Goal: Task Accomplishment & Management: Complete application form

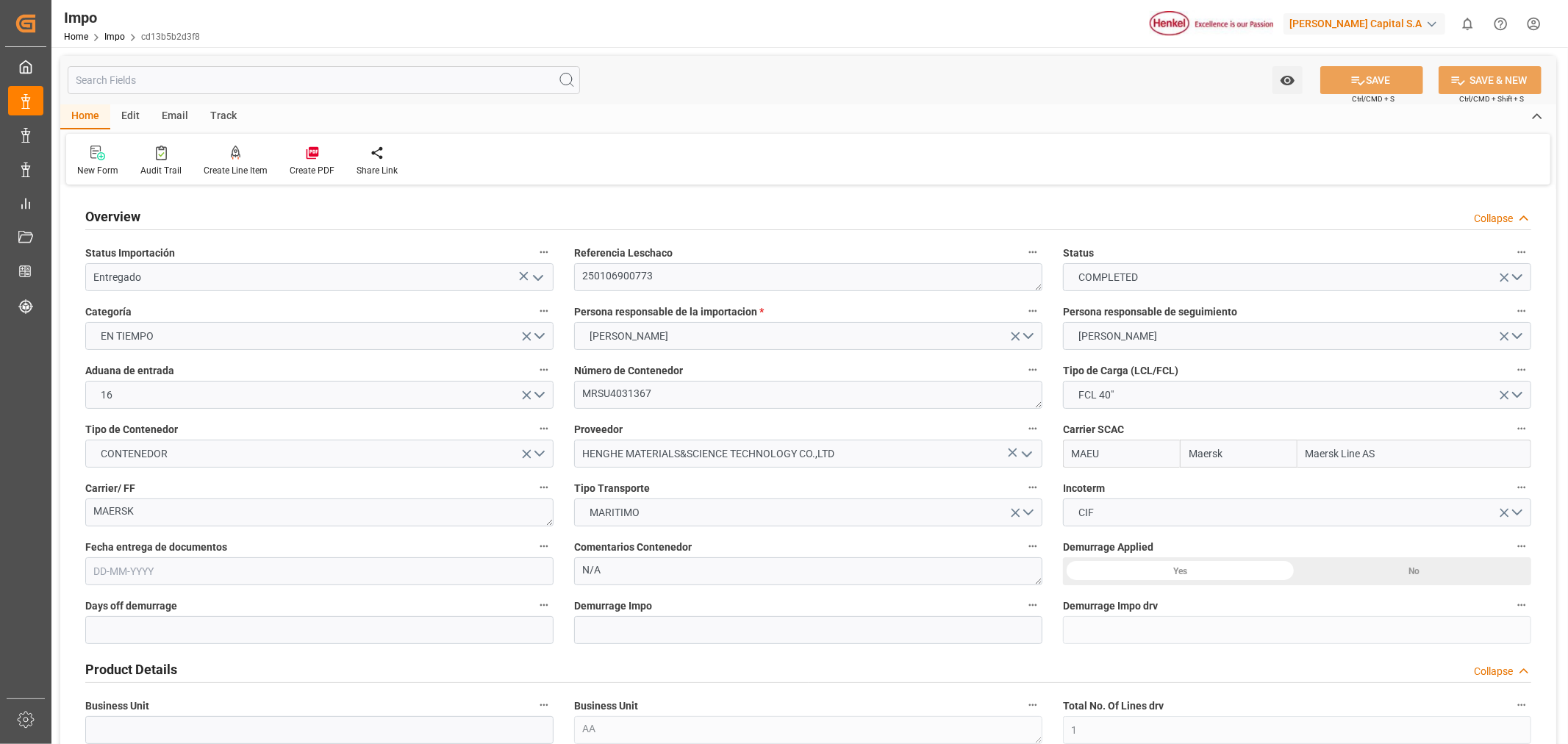
type input "Maersk"
type input "Maersk Line AS"
type input "1"
type input "48"
type input "40"
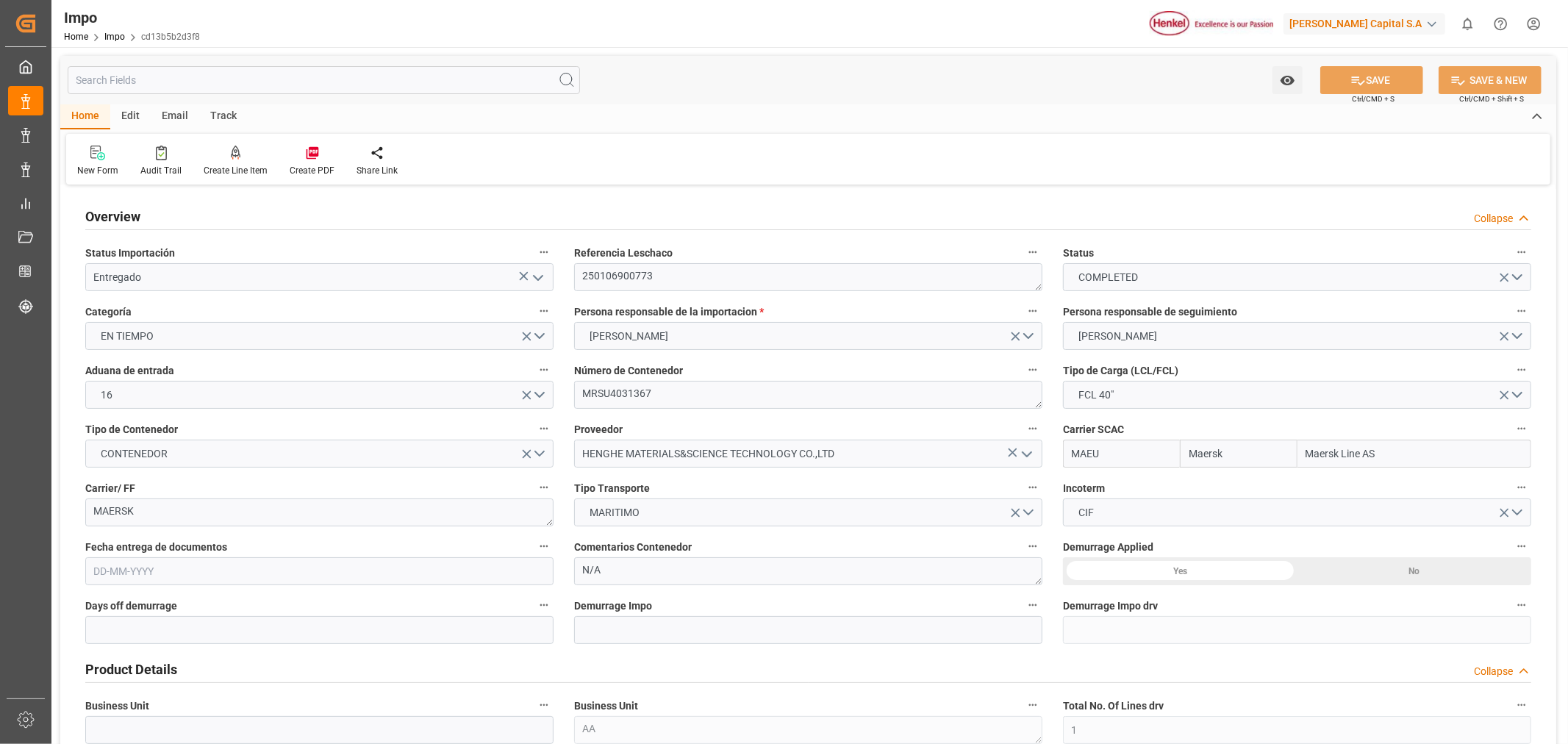
type input "[DATE]"
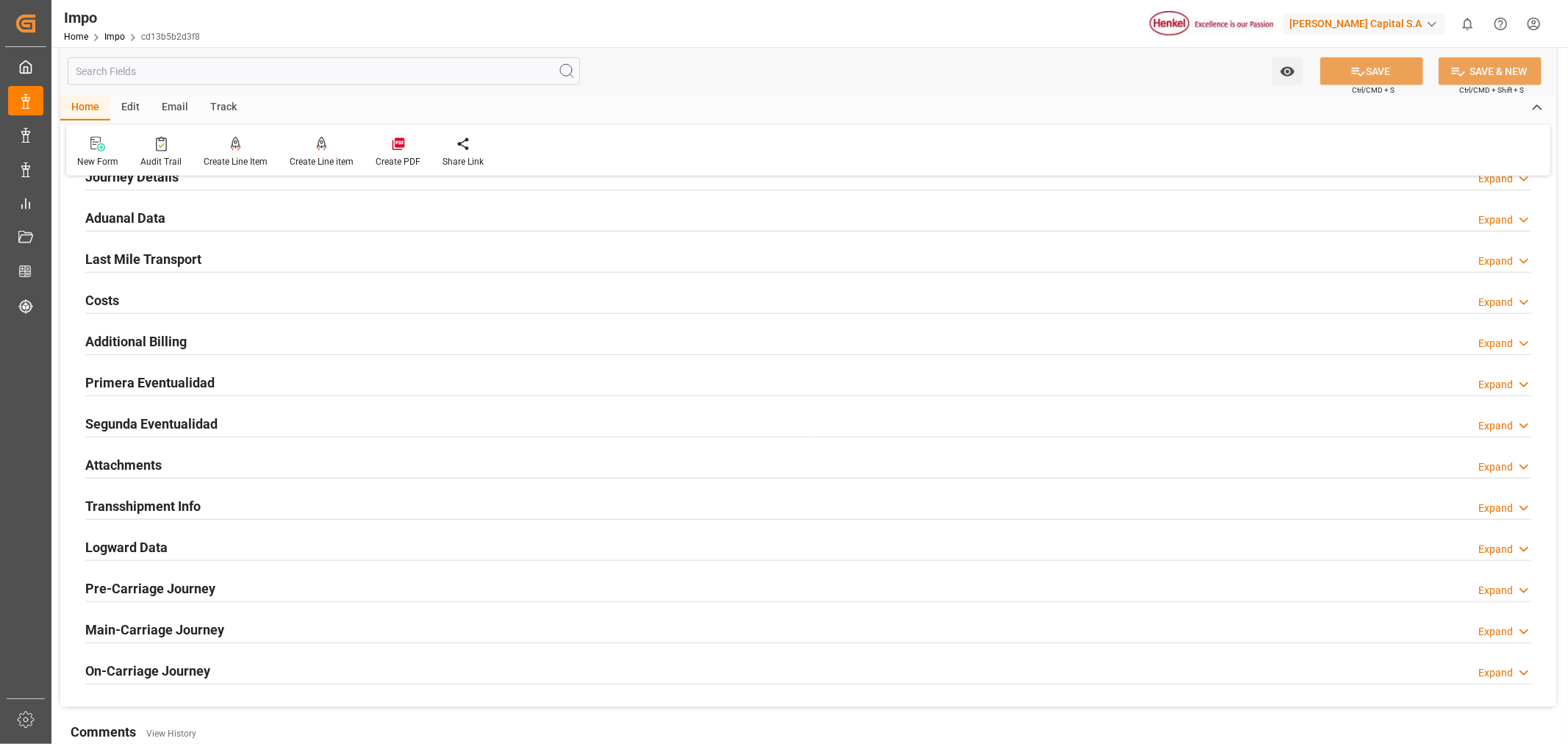
scroll to position [1062, 0]
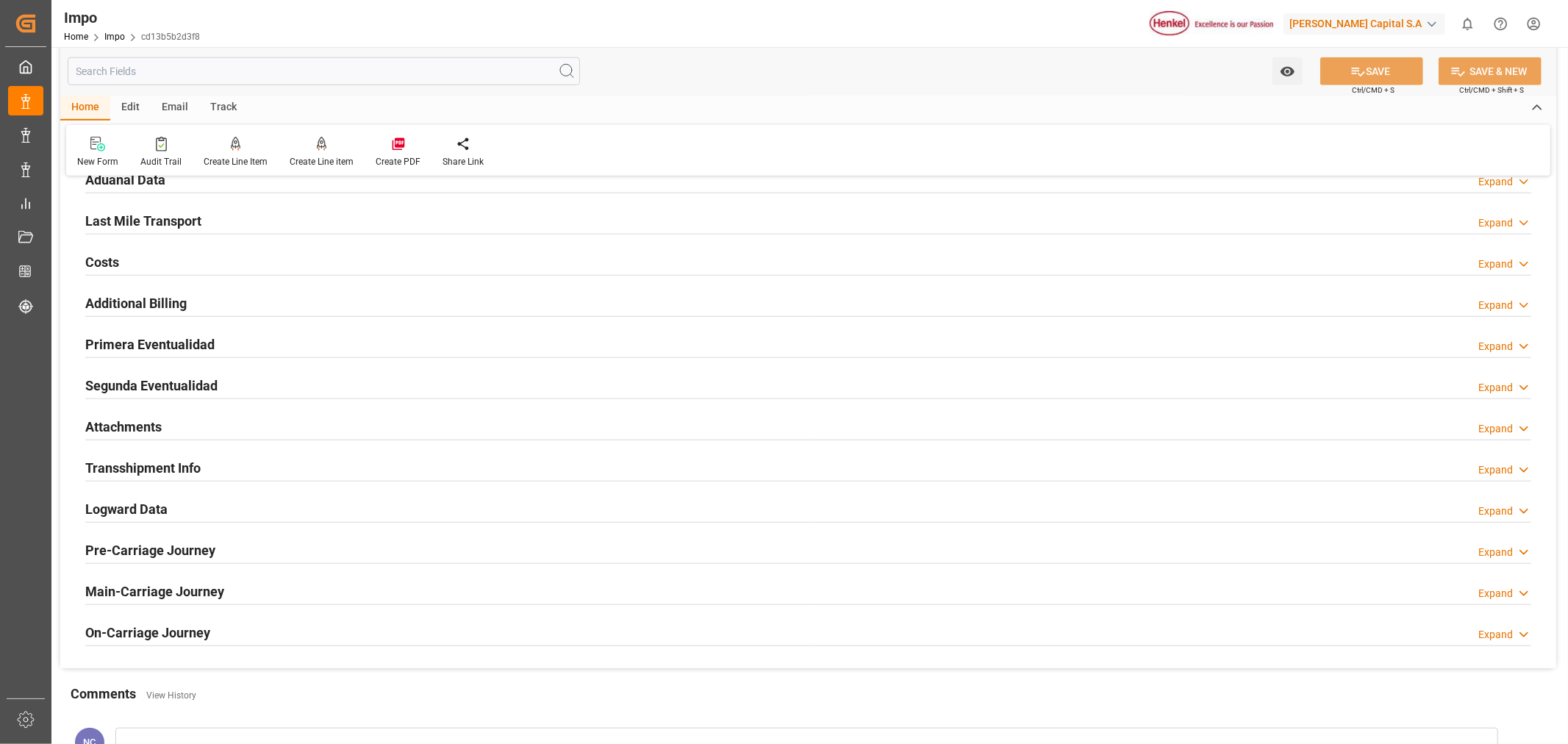
click at [111, 434] on h2 "Attachments" at bounding box center [124, 427] width 76 height 20
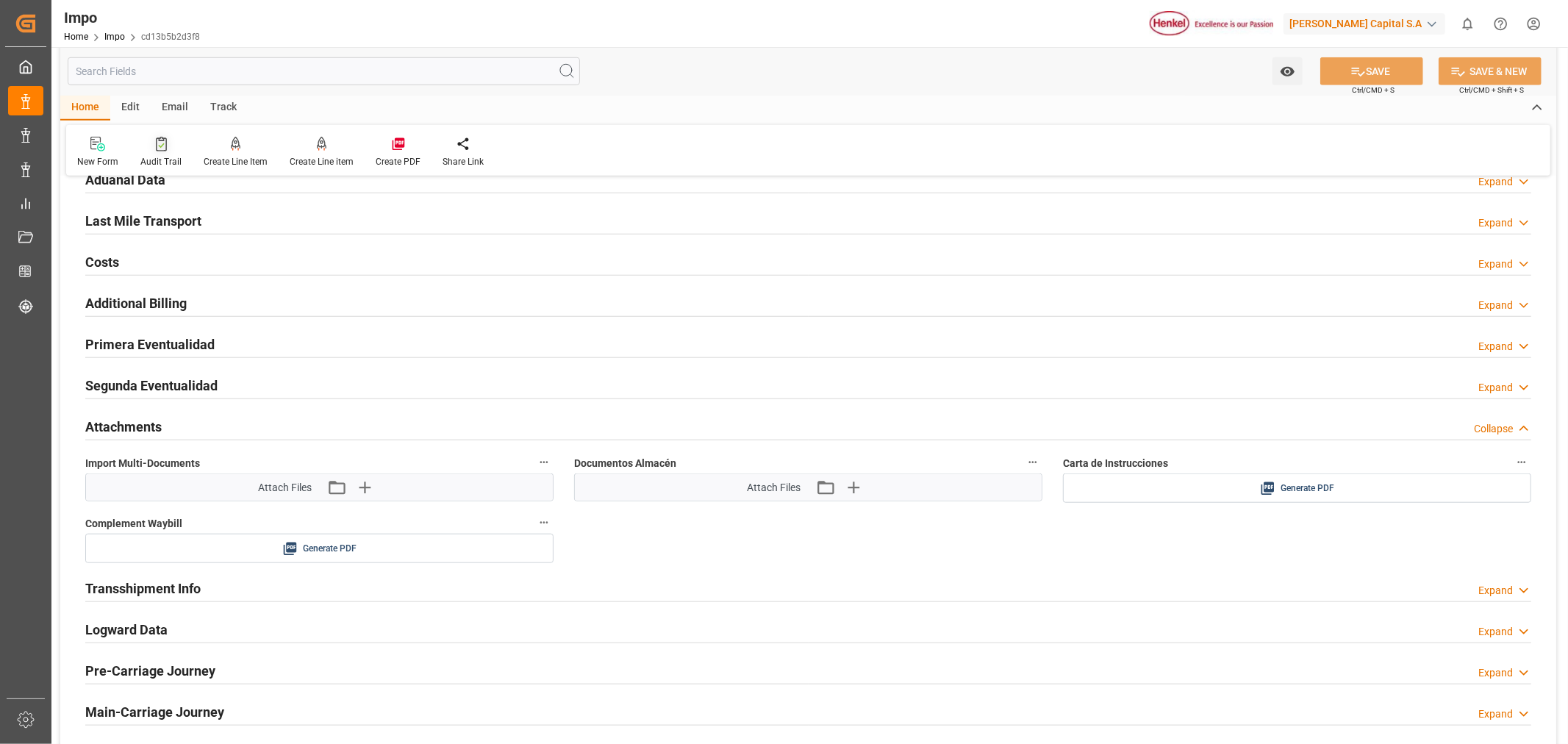
click at [157, 152] on div "Audit Trail" at bounding box center [161, 152] width 63 height 32
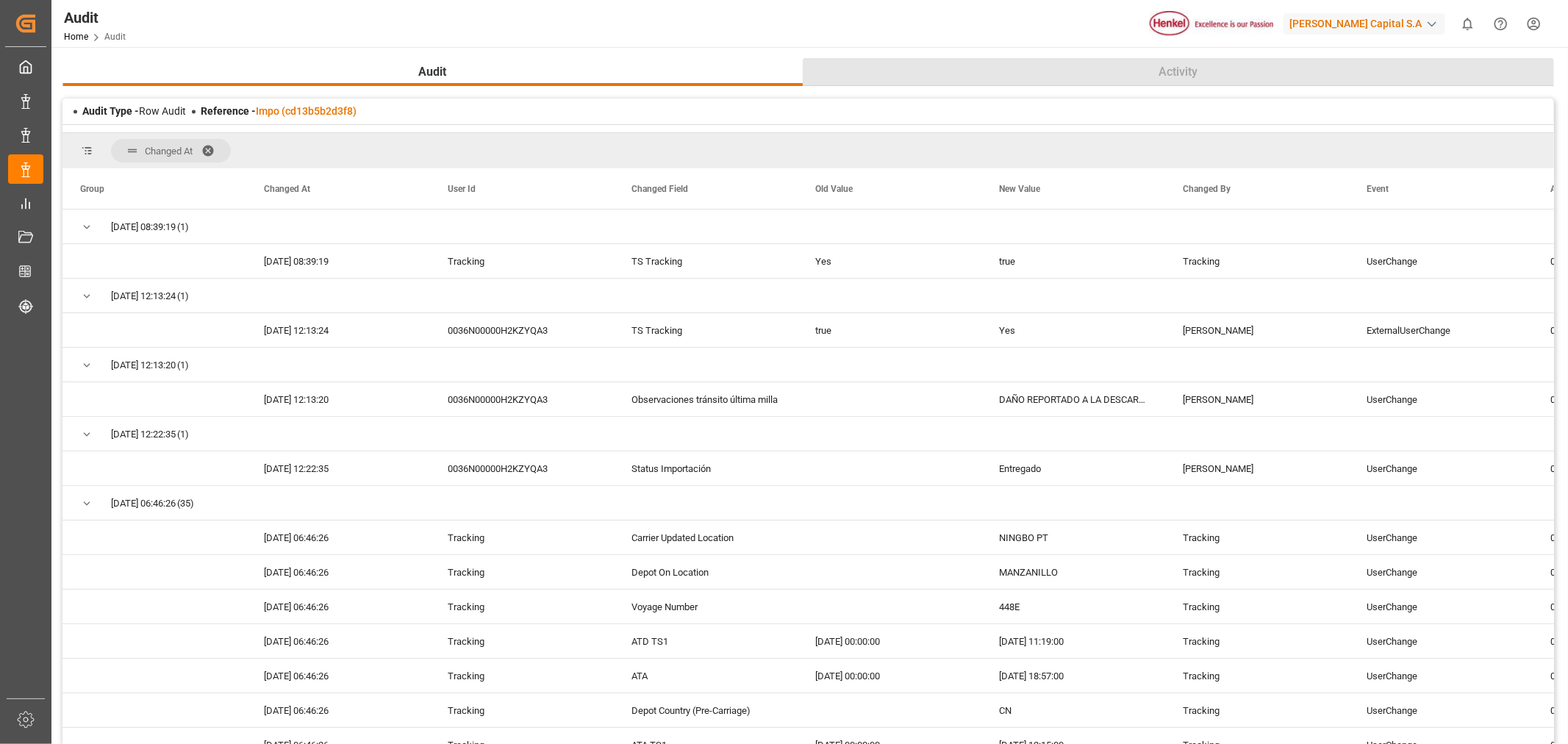
click at [1197, 70] on span "Activity" at bounding box center [1179, 72] width 51 height 18
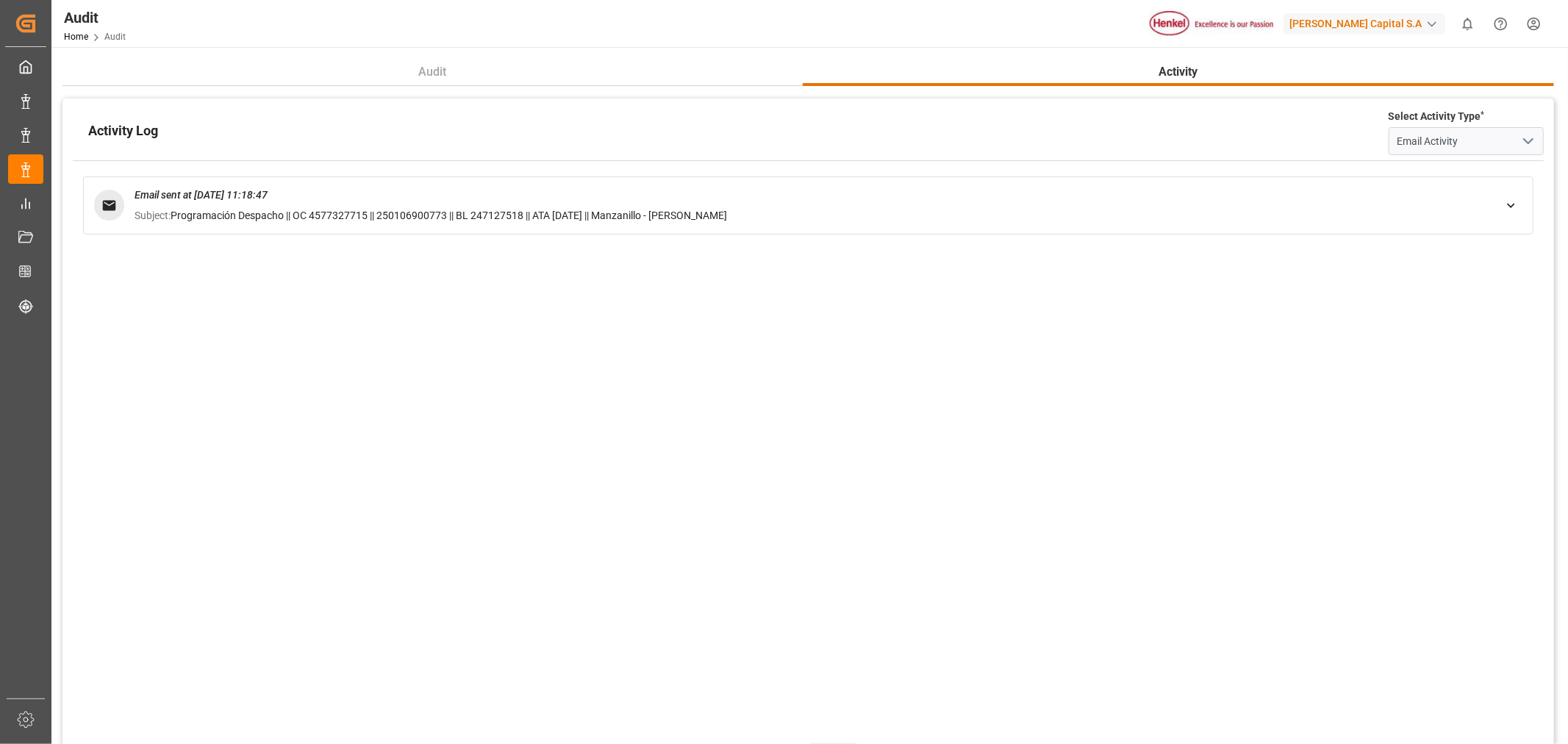
click at [1525, 207] on div "Email sent at [DATE] 11:18:47 Subject: Programación Despacho || OC 4577327715 |…" at bounding box center [808, 205] width 1450 height 58
click at [1509, 208] on icon at bounding box center [1511, 206] width 16 height 16
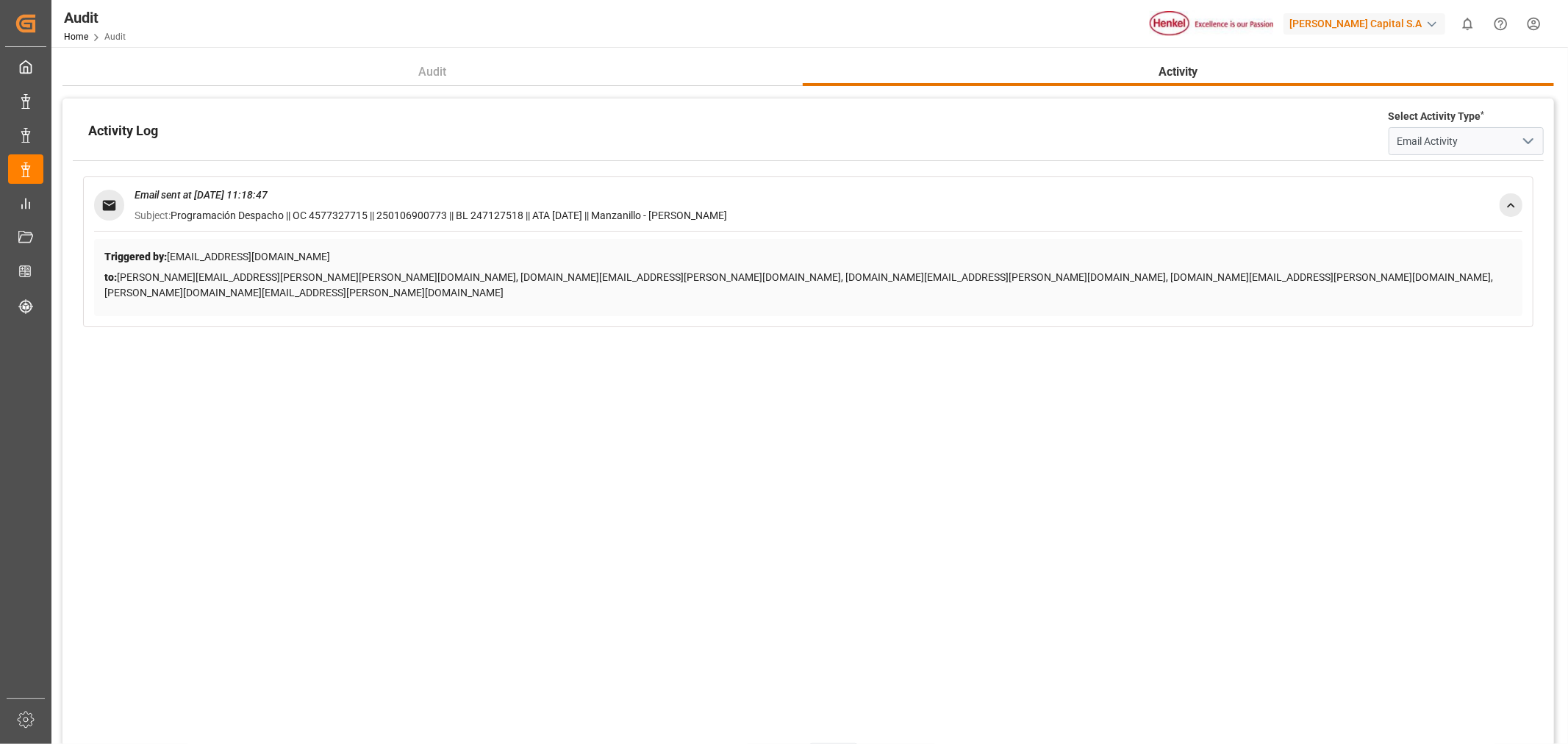
click at [416, 211] on span "Programación Despacho || OC 4577327715 || 250106900773 || BL 247127518 || ATA […" at bounding box center [448, 215] width 556 height 12
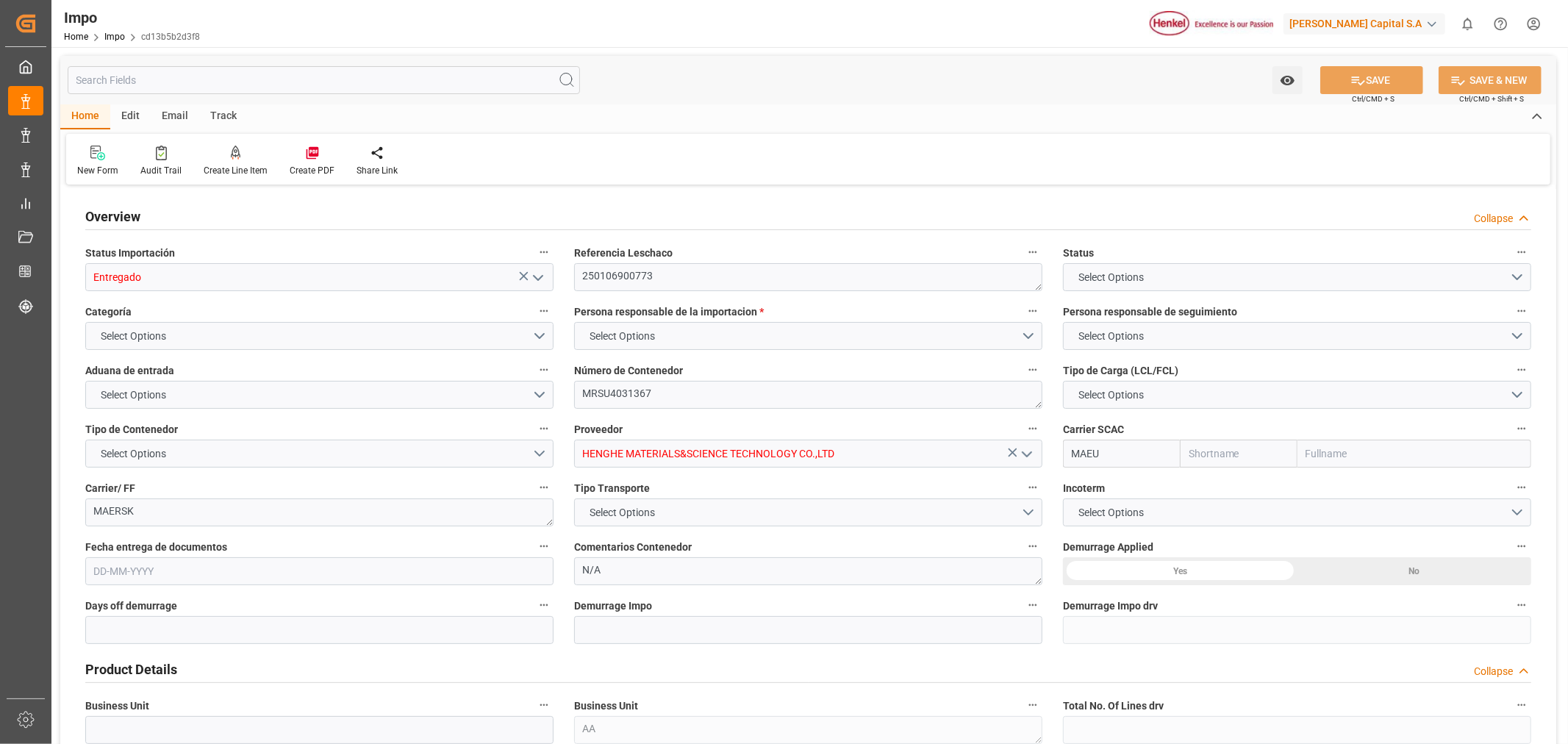
type input "Maersk"
type input "Maersk Line AS"
type input "1"
type input "48"
type input "40"
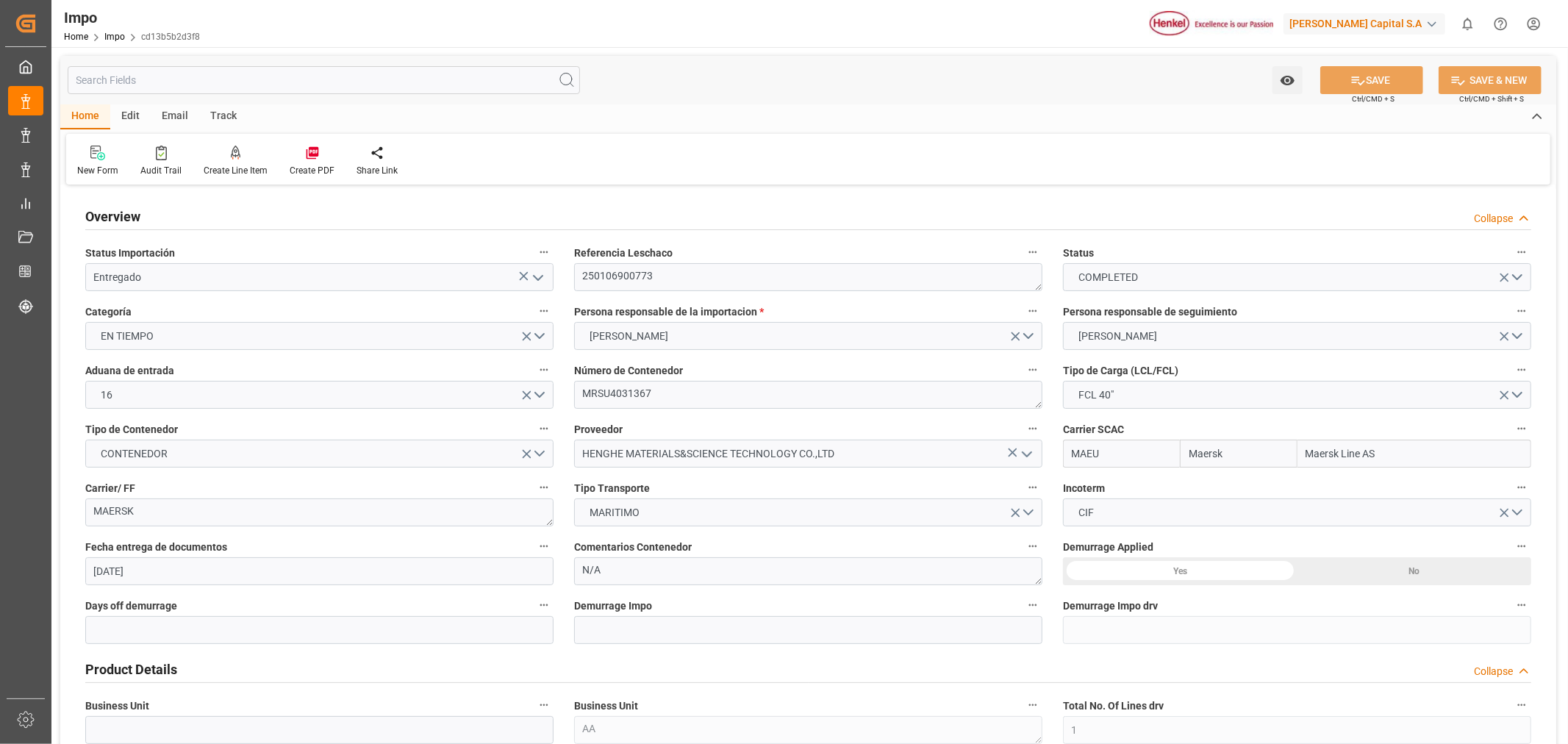
type input "[DATE]"
drag, startPoint x: 670, startPoint y: 278, endPoint x: 546, endPoint y: 280, distance: 124.0
